Goal: Task Accomplishment & Management: Manage account settings

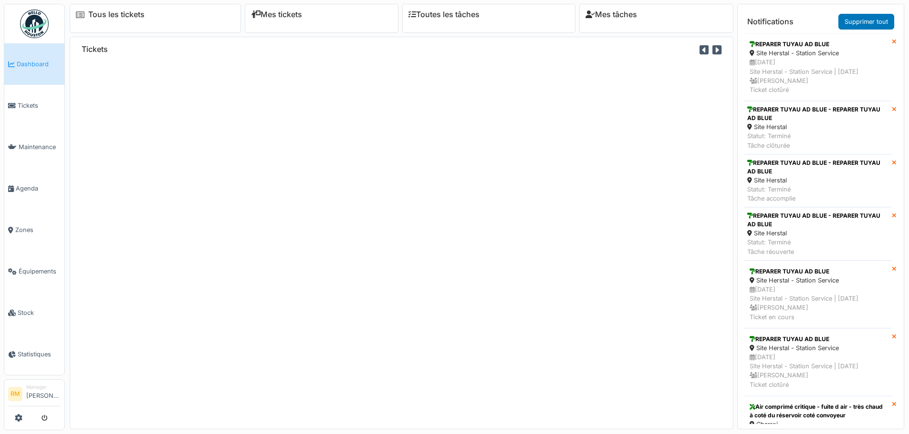
click at [42, 267] on span "Équipements" at bounding box center [40, 271] width 42 height 9
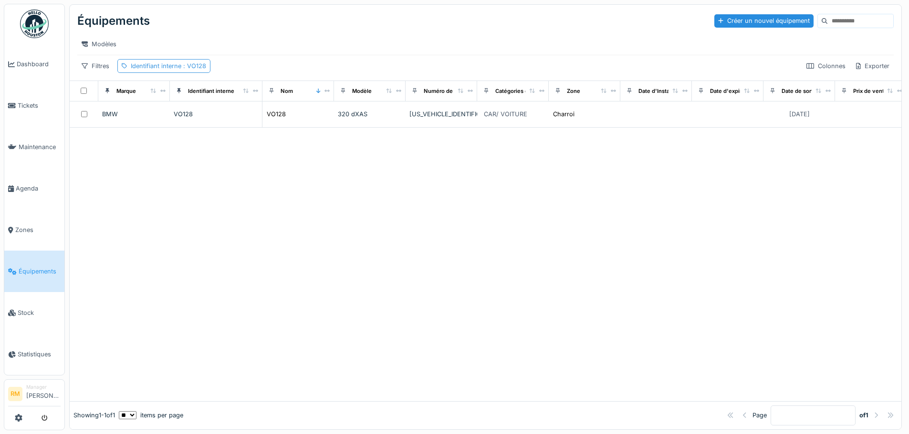
click at [191, 70] on span ": VO128" at bounding box center [193, 65] width 25 height 7
click at [161, 118] on interne_kwNzU "*****" at bounding box center [185, 119] width 127 height 20
type interne_kwNzU "*****"
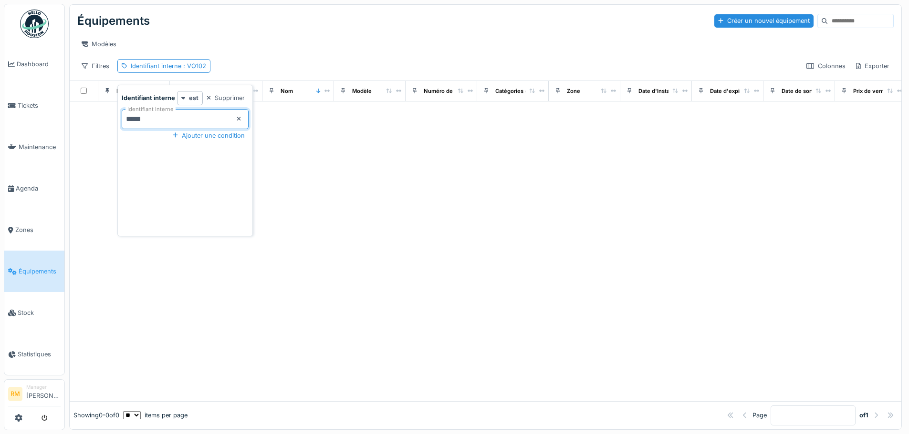
click at [500, 205] on div at bounding box center [485, 252] width 831 height 300
click at [135, 71] on div "Identifiant interne : VO102" at bounding box center [168, 66] width 75 height 9
click at [228, 99] on div "Supprimer" at bounding box center [226, 98] width 46 height 13
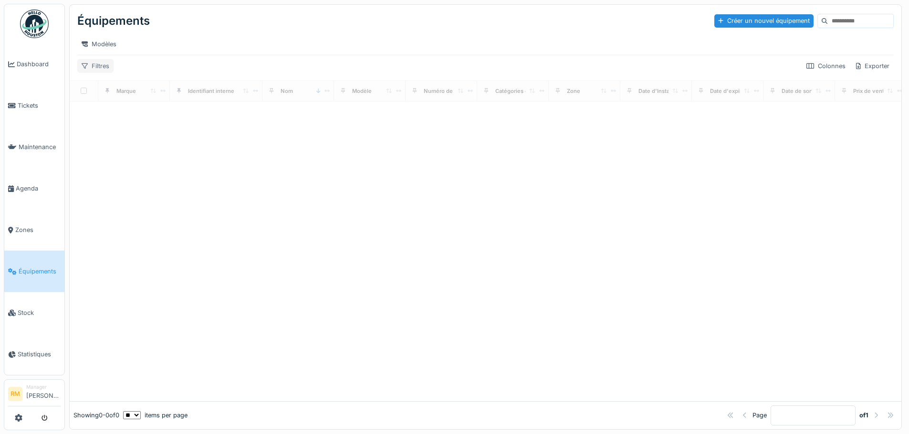
click at [95, 73] on div "Filtres" at bounding box center [95, 66] width 36 height 14
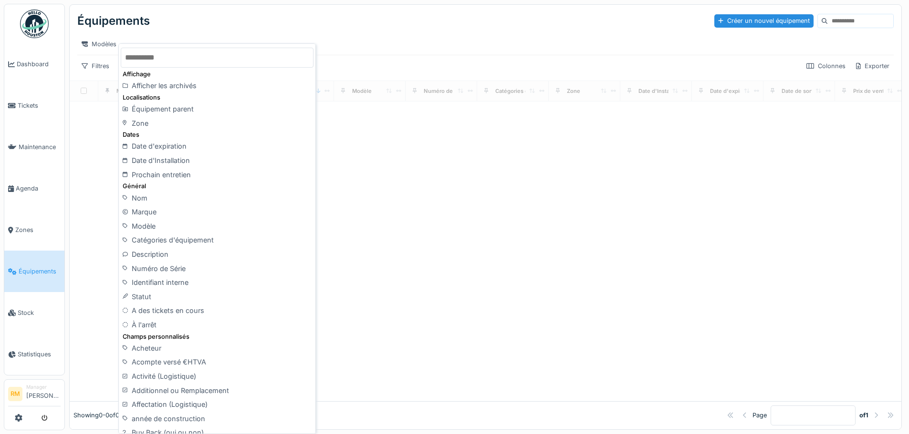
click at [160, 201] on div "Nom" at bounding box center [217, 198] width 193 height 14
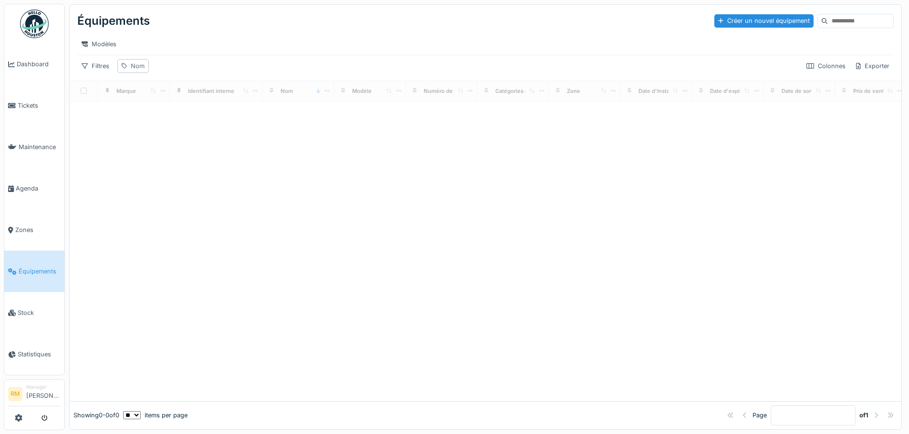
click at [137, 71] on div "Nom" at bounding box center [138, 66] width 14 height 9
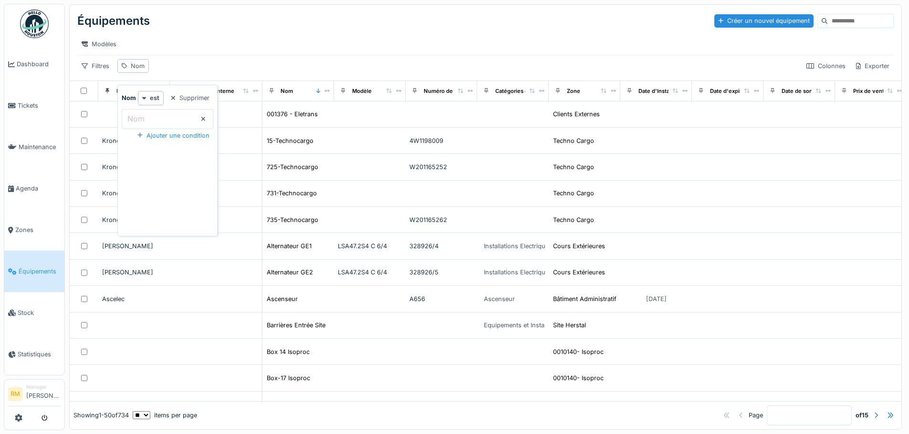
click at [142, 122] on label "Nom" at bounding box center [135, 118] width 21 height 11
click at [142, 122] on input "Nom" at bounding box center [168, 119] width 92 height 20
type input "*****"
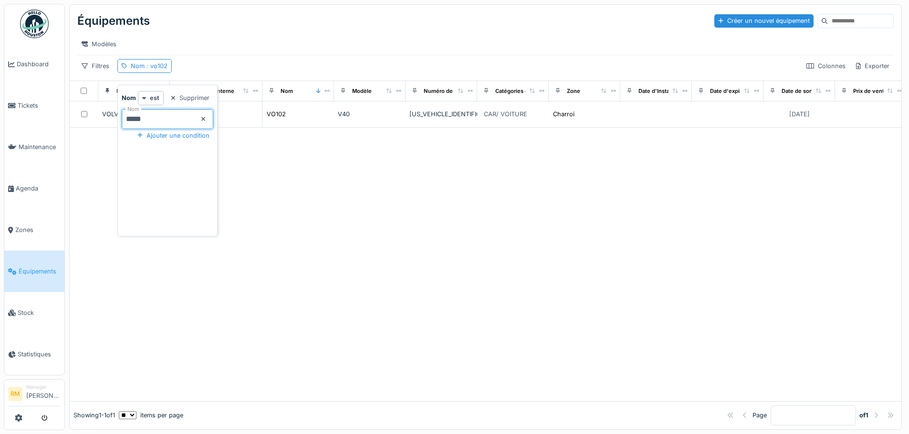
click at [259, 38] on div "Modèles" at bounding box center [485, 44] width 816 height 14
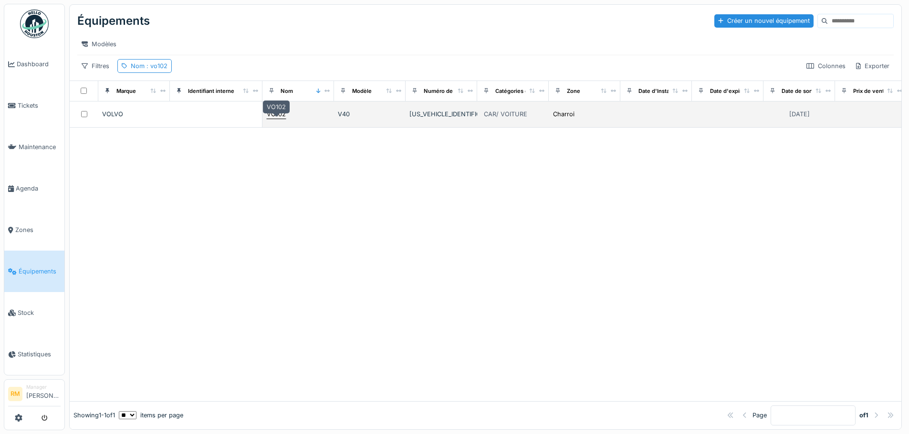
click at [277, 119] on div "VO102" at bounding box center [276, 114] width 19 height 9
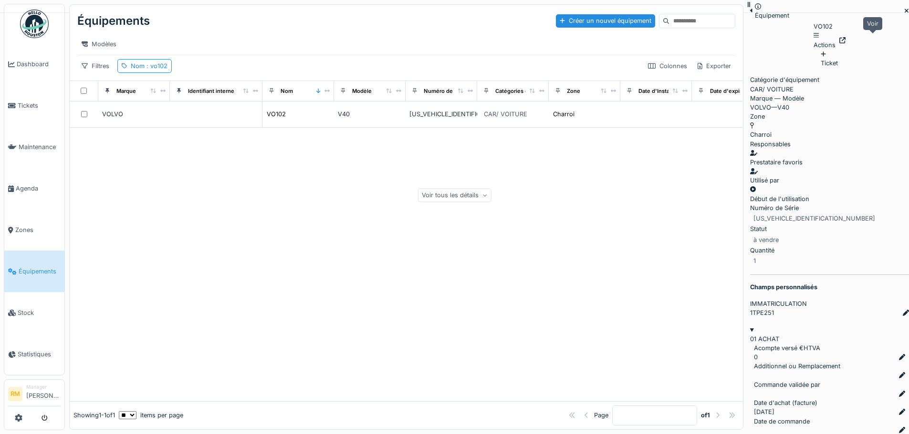
click at [845, 38] on div at bounding box center [842, 40] width 6 height 9
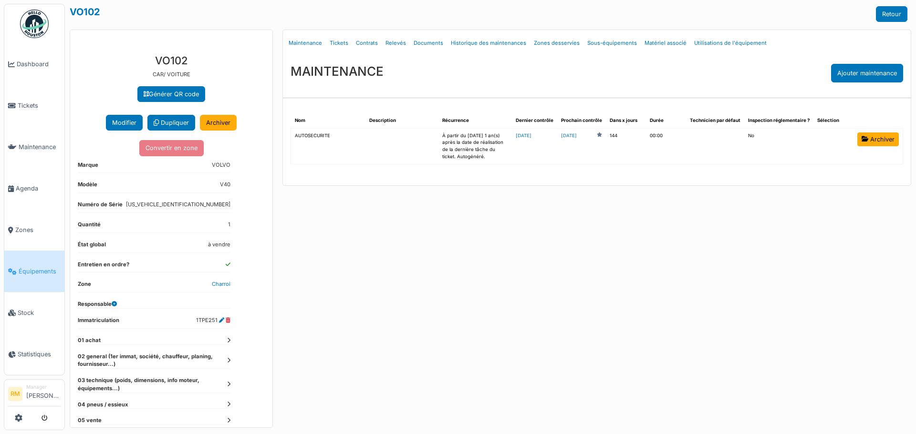
scroll to position [13, 0]
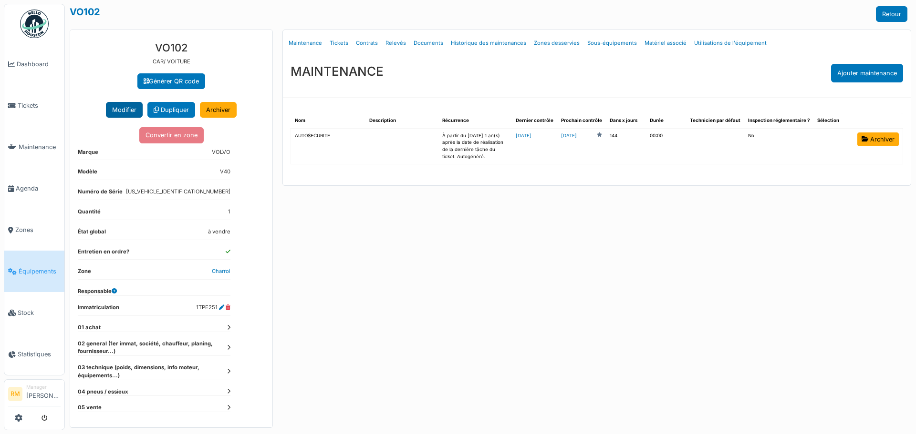
click at [110, 114] on button "Modifier" at bounding box center [124, 110] width 37 height 16
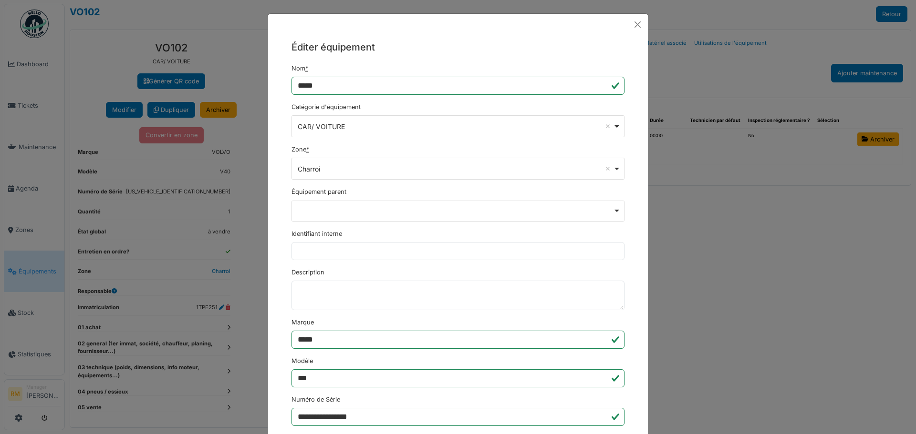
click at [407, 41] on h5 "Éditer équipement" at bounding box center [457, 47] width 333 height 14
click at [630, 24] on button "Close" at bounding box center [637, 25] width 14 height 14
